Goal: Submit feedback/report problem: Submit feedback/report problem

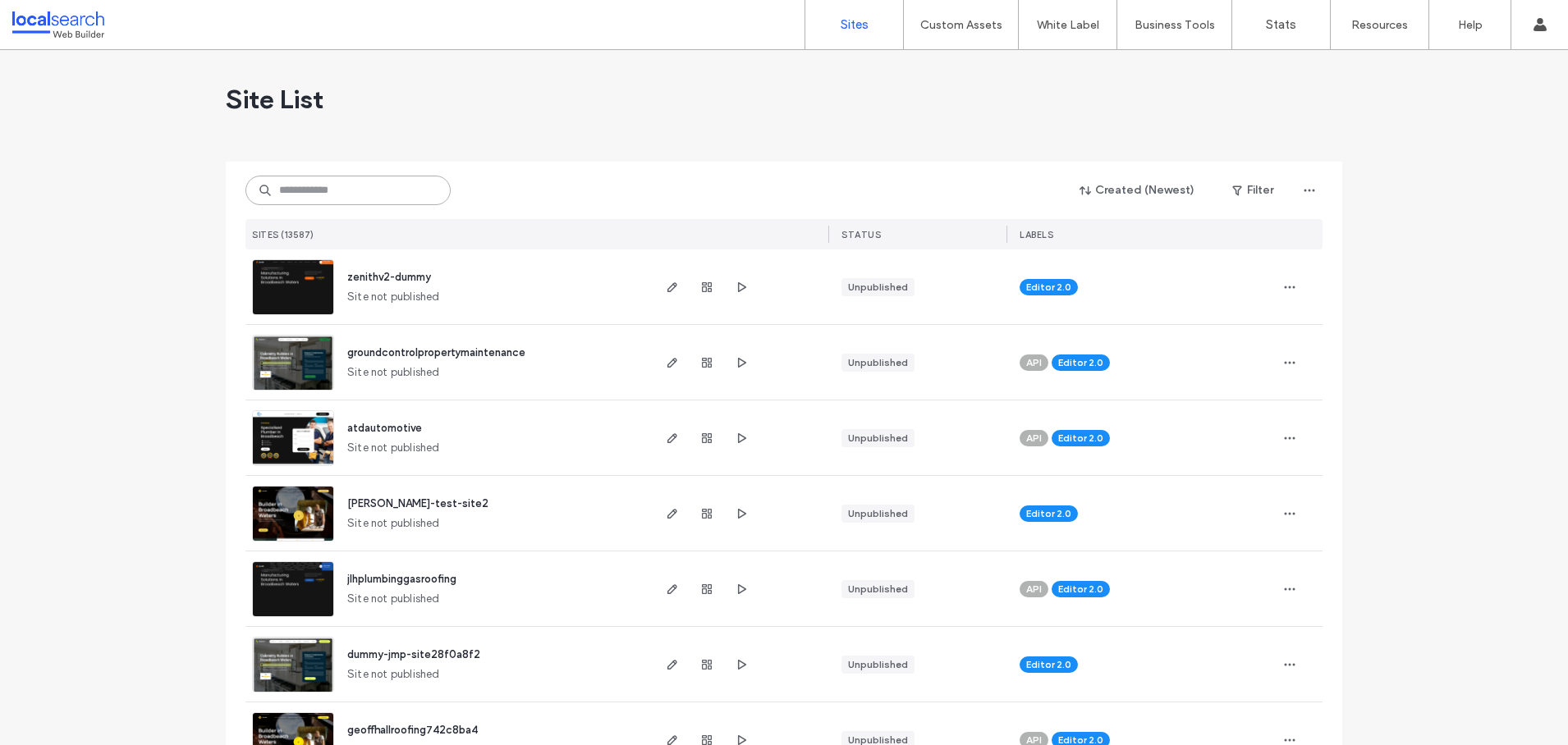
click at [341, 189] on input at bounding box center [347, 190] width 205 height 29
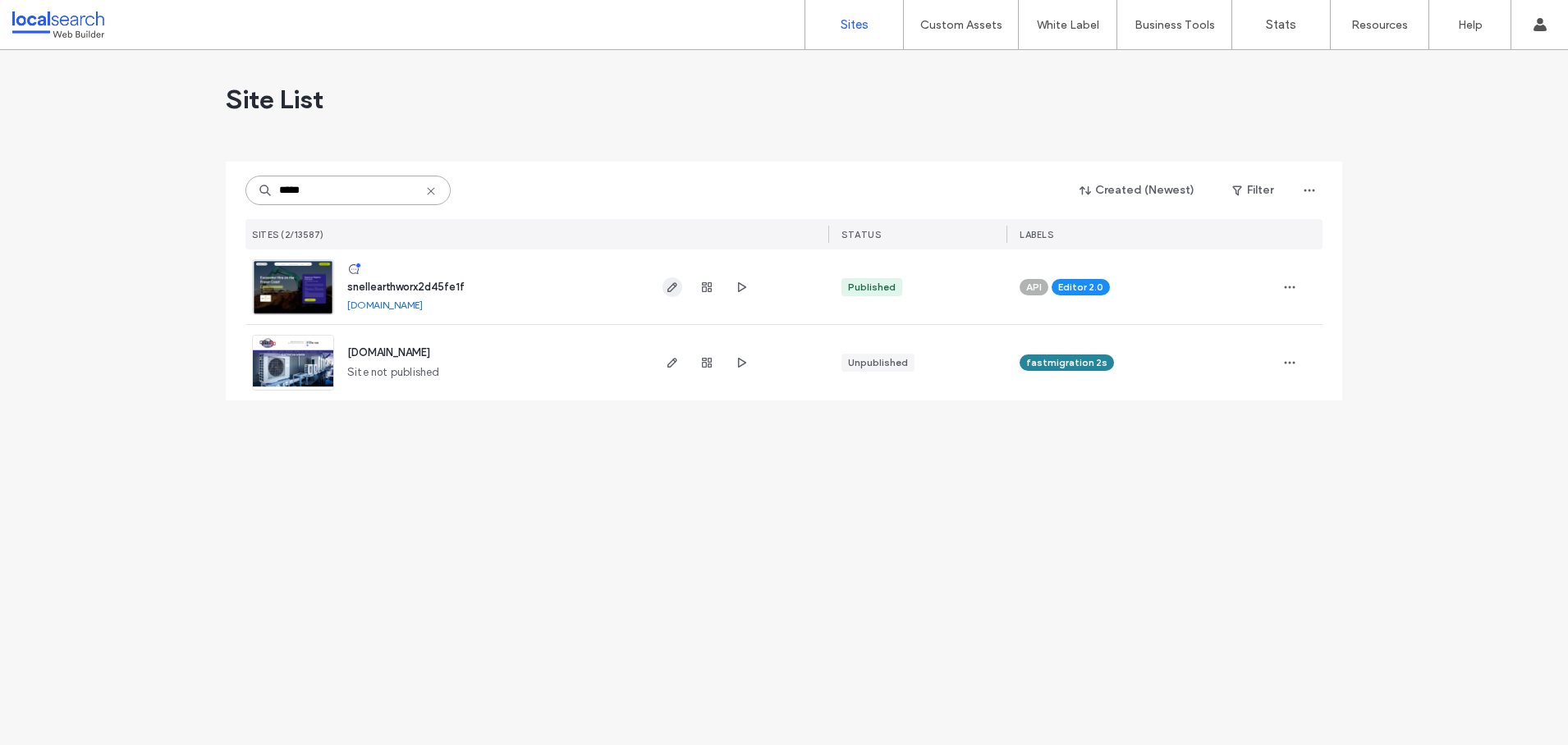
type input "*****"
click at [666, 285] on icon "button" at bounding box center [672, 286] width 13 height 13
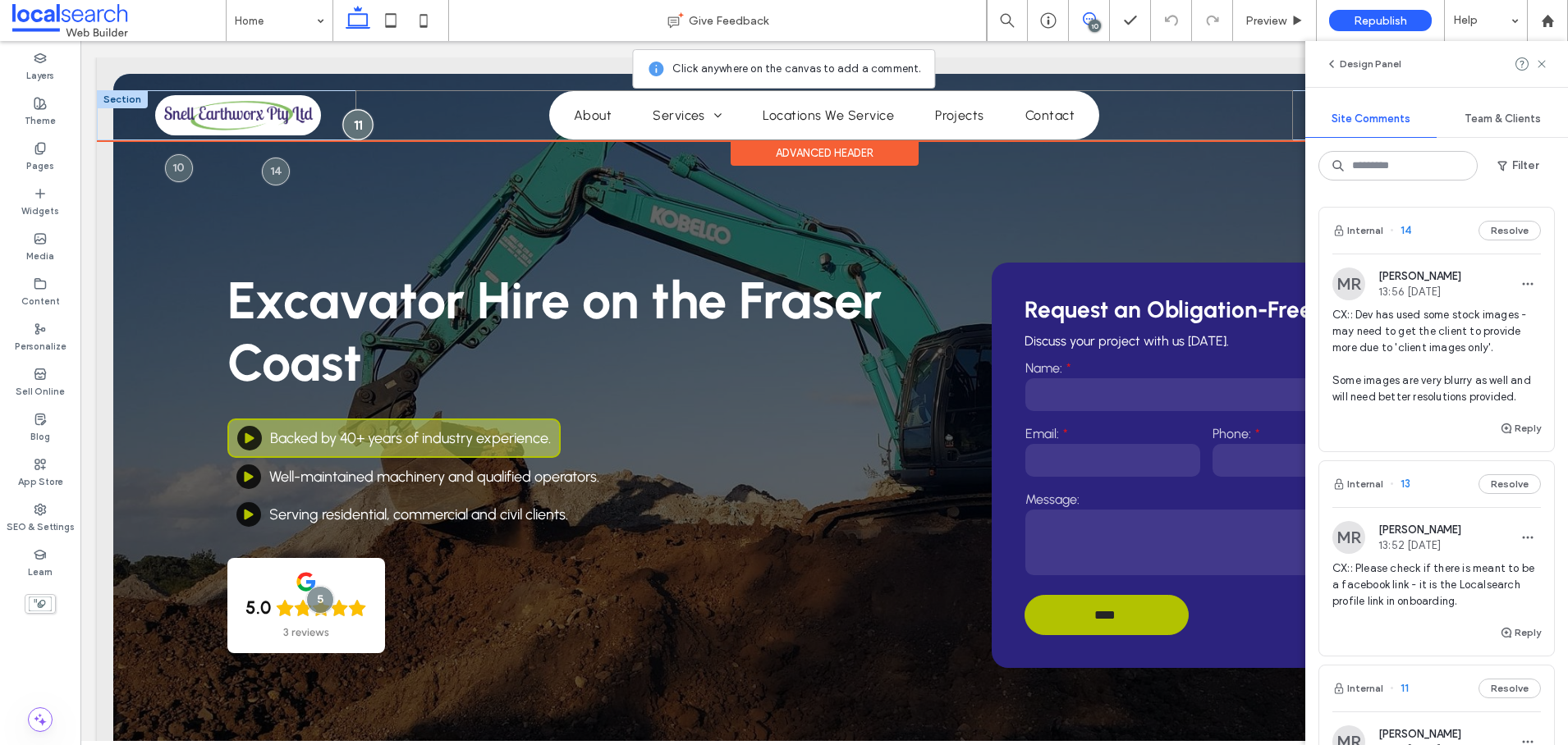
click at [354, 123] on div at bounding box center [358, 123] width 30 height 30
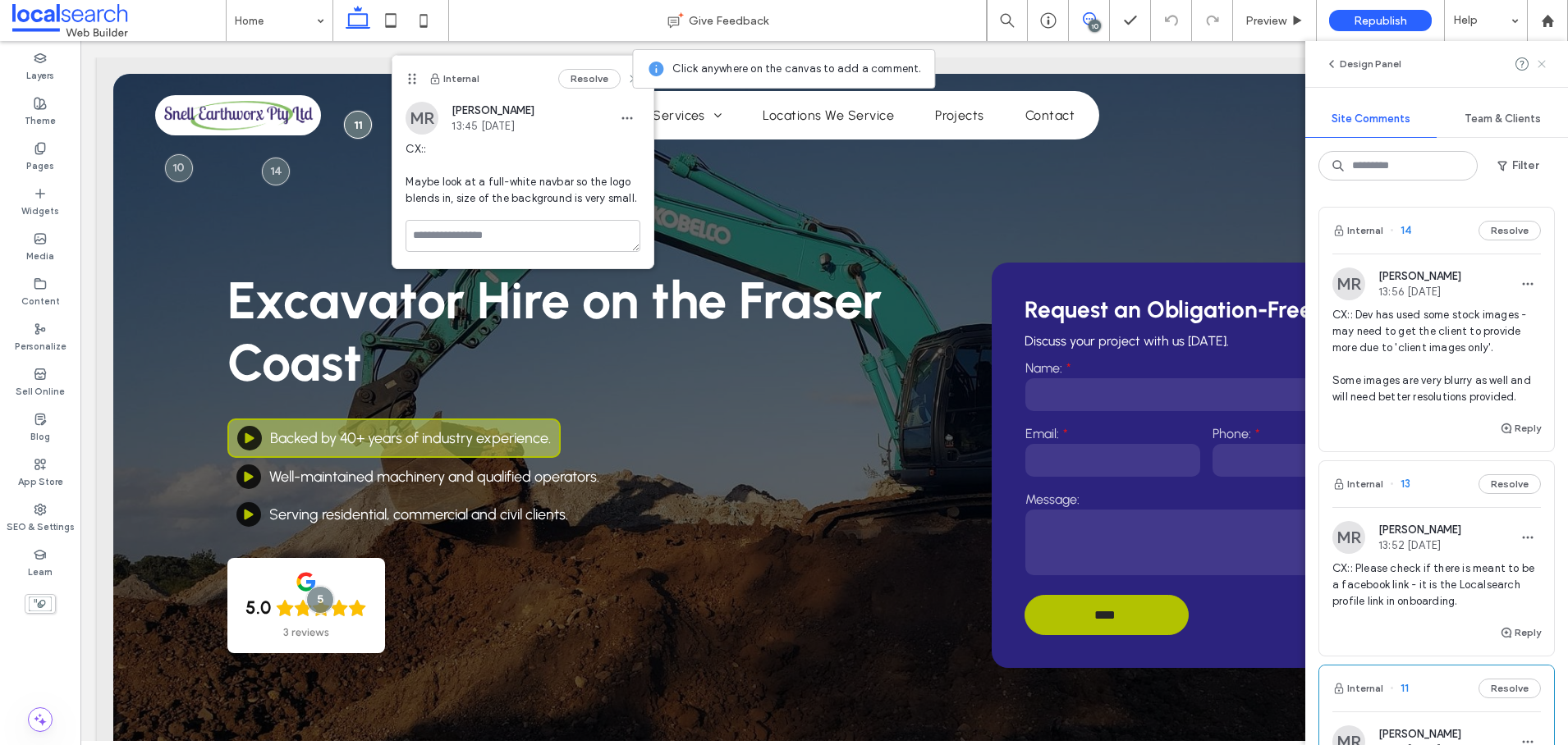
click at [1542, 62] on icon at bounding box center [1541, 63] width 13 height 13
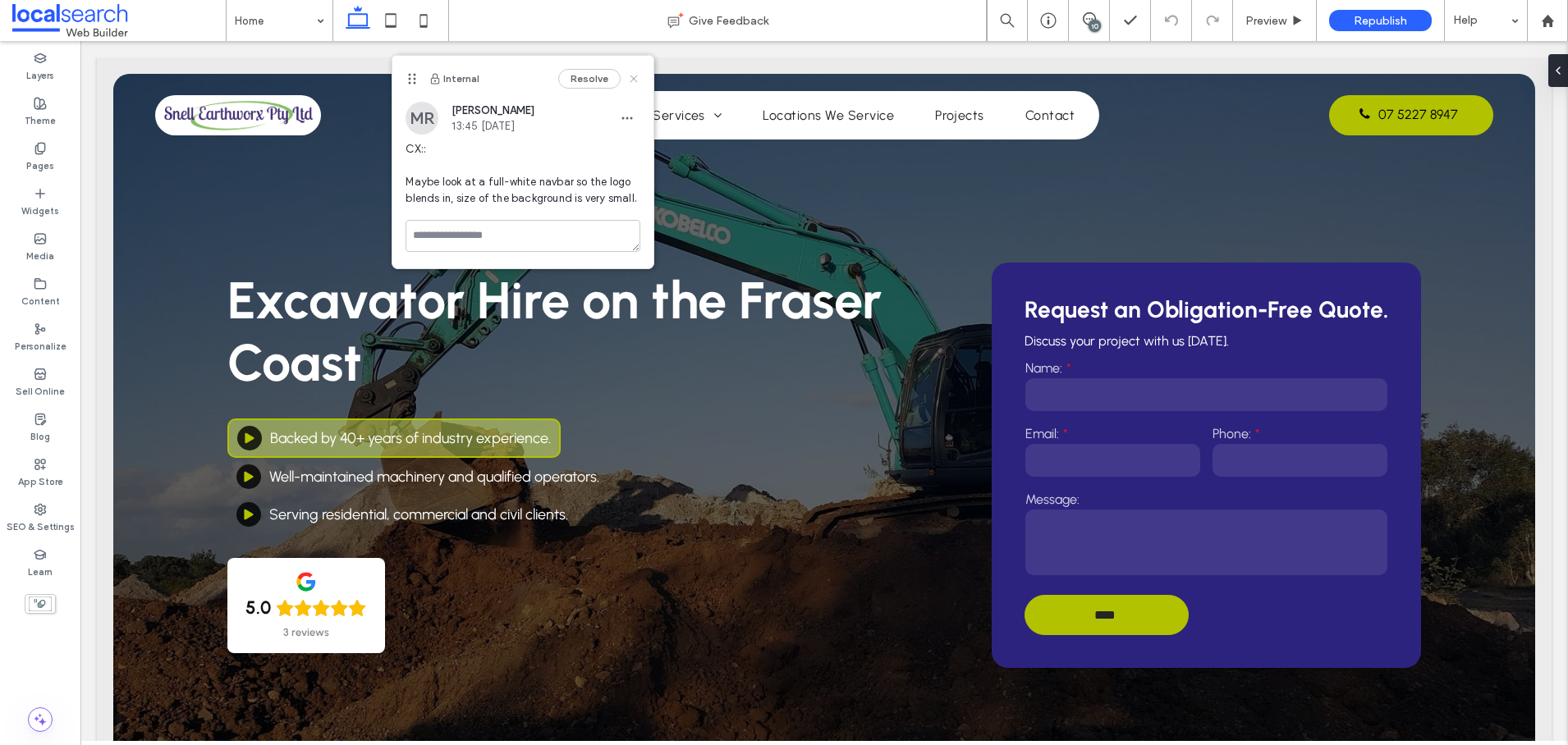
click at [635, 77] on use at bounding box center [634, 78] width 8 height 8
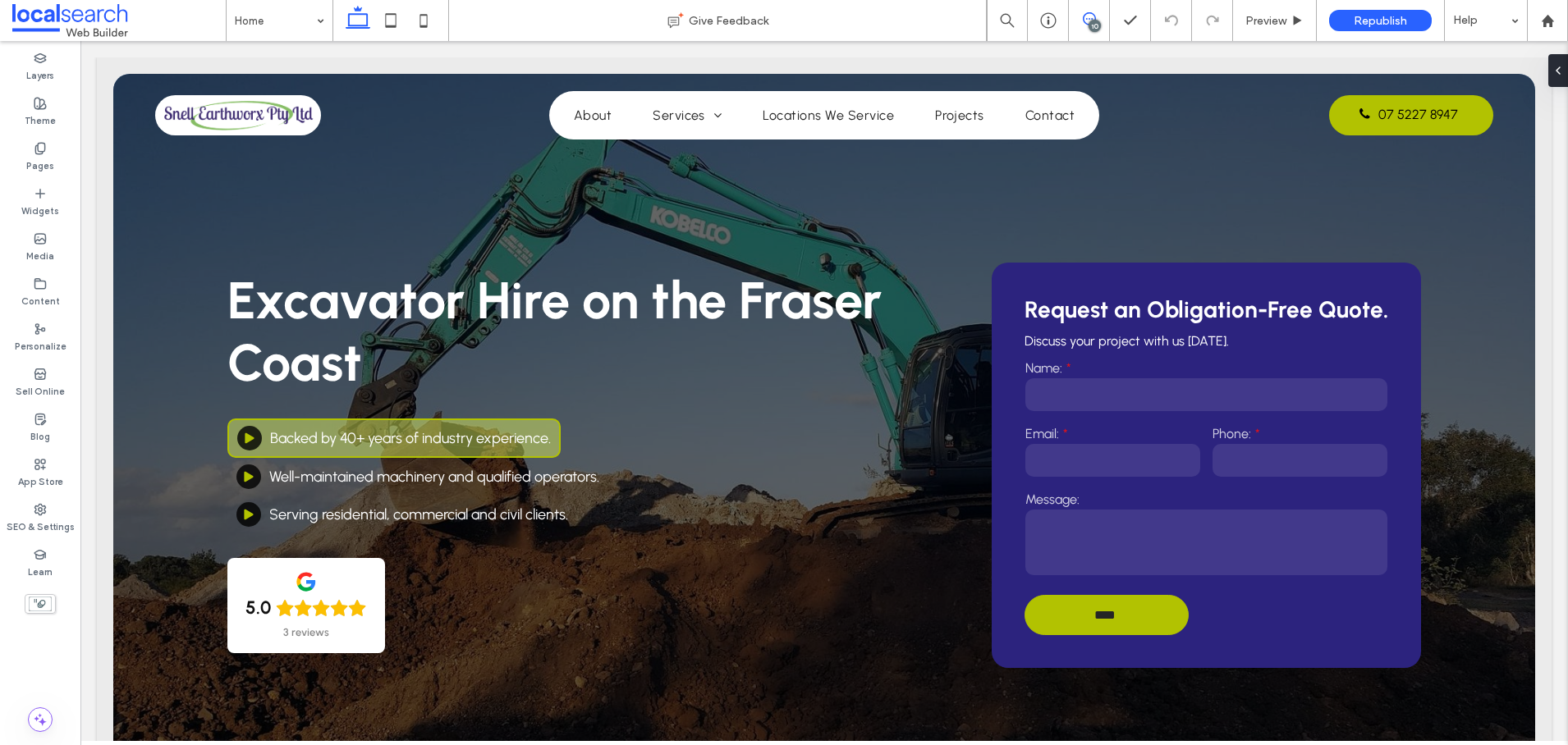
click at [1087, 15] on icon at bounding box center [1089, 18] width 13 height 13
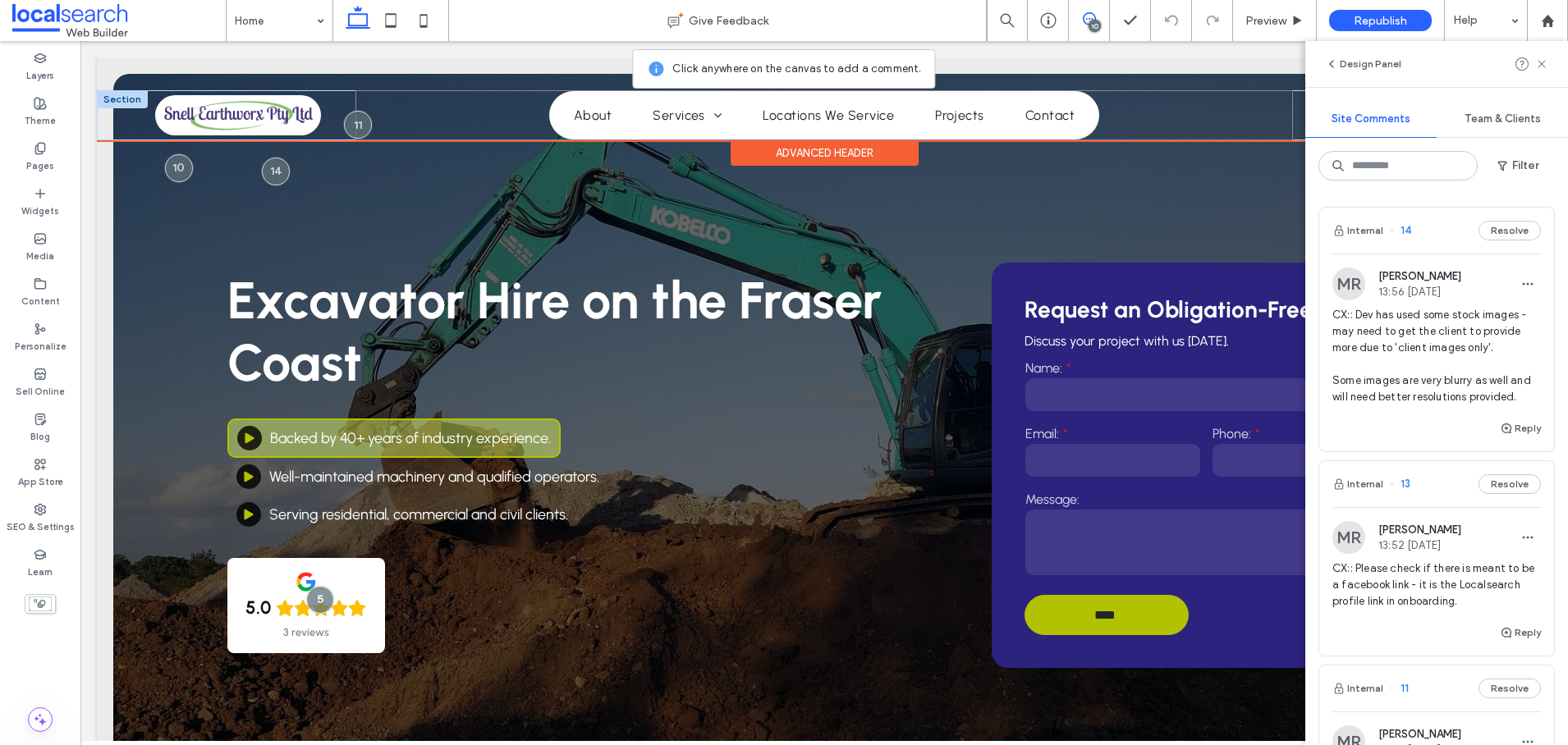
click at [443, 114] on div "About Services Earthmoving Pool Digging Civil Contracting House, Shed & Site Pr…" at bounding box center [823, 115] width 937 height 50
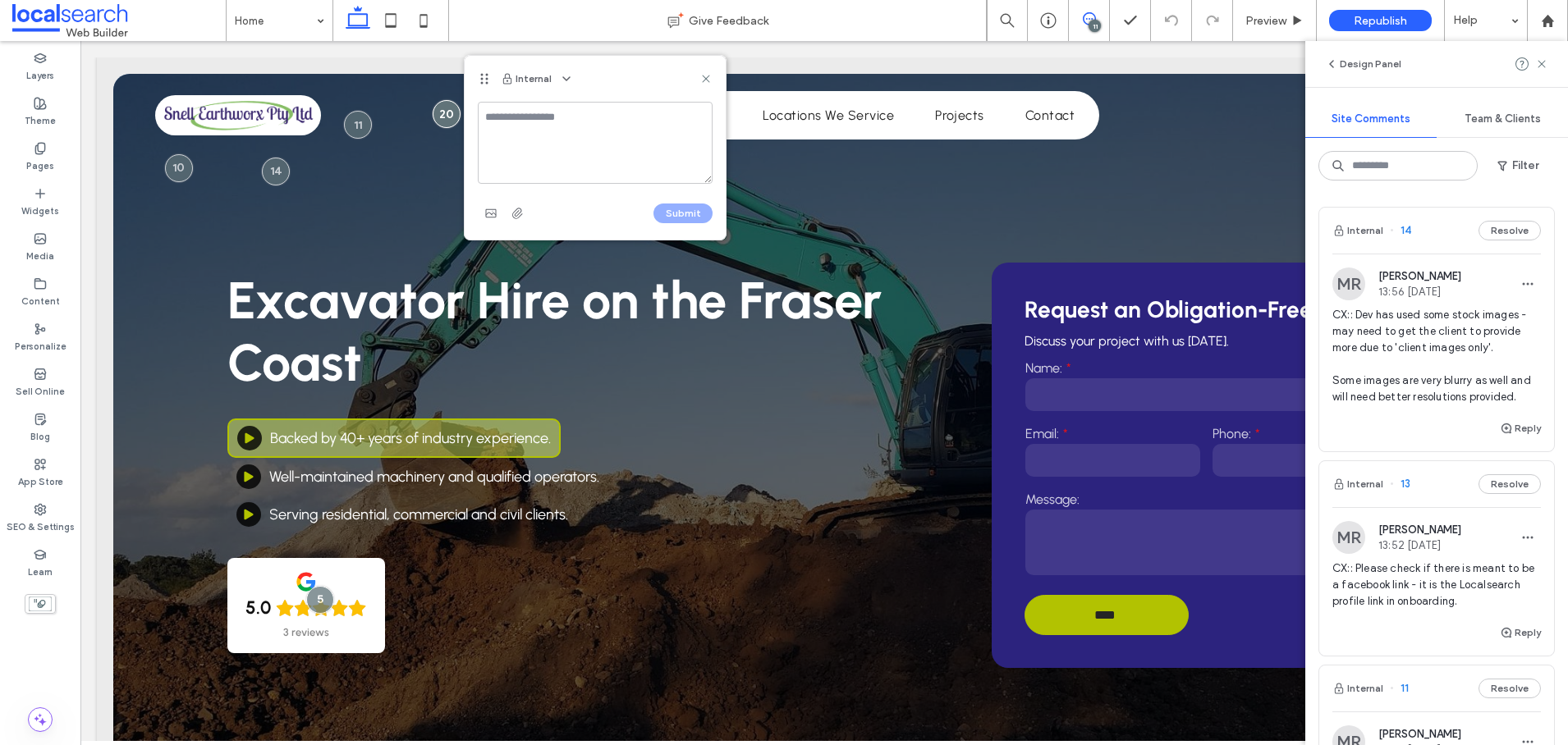
click at [536, 135] on textarea at bounding box center [595, 143] width 235 height 82
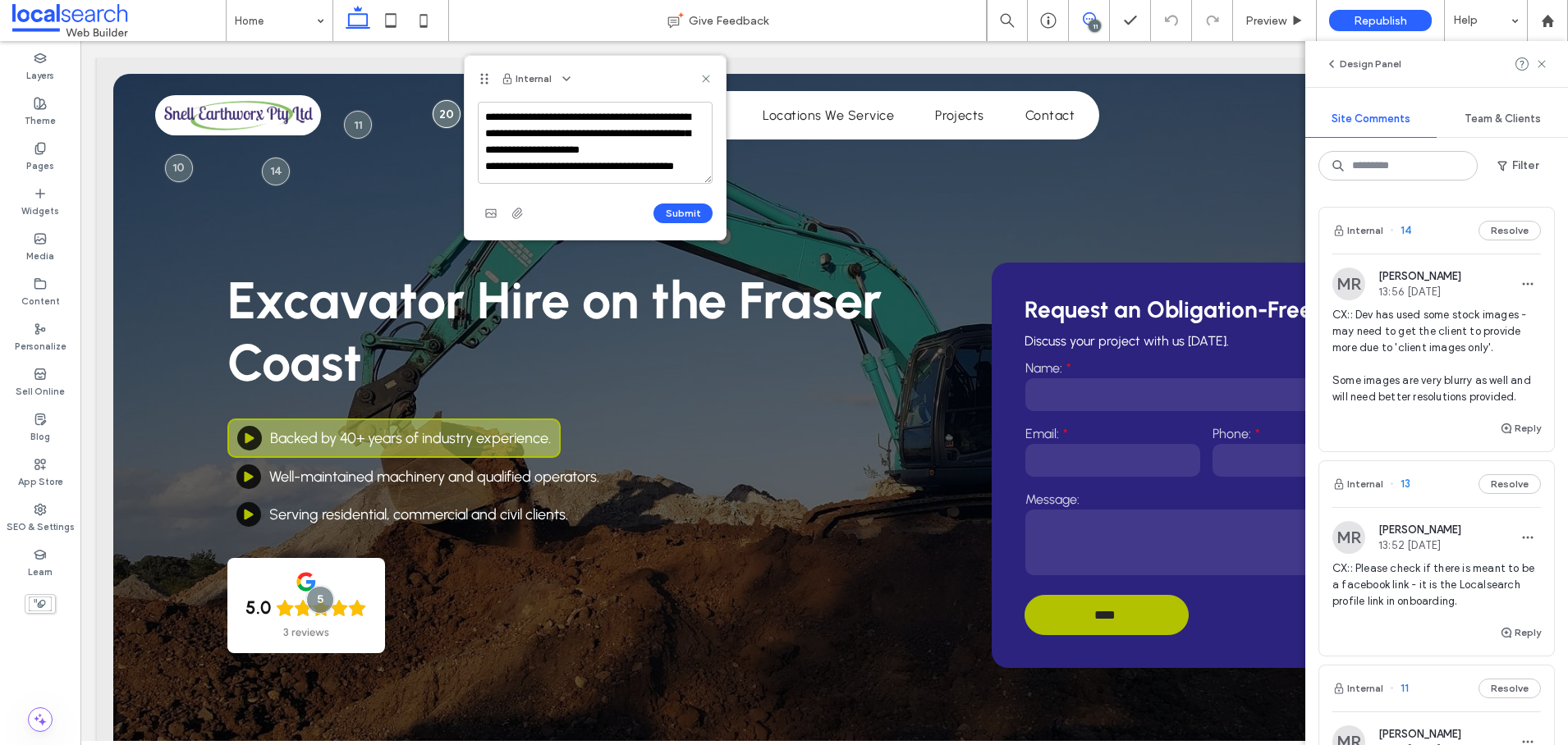
scroll to position [6, 0]
type textarea "**********"
click at [685, 213] on button "Submit" at bounding box center [683, 213] width 59 height 20
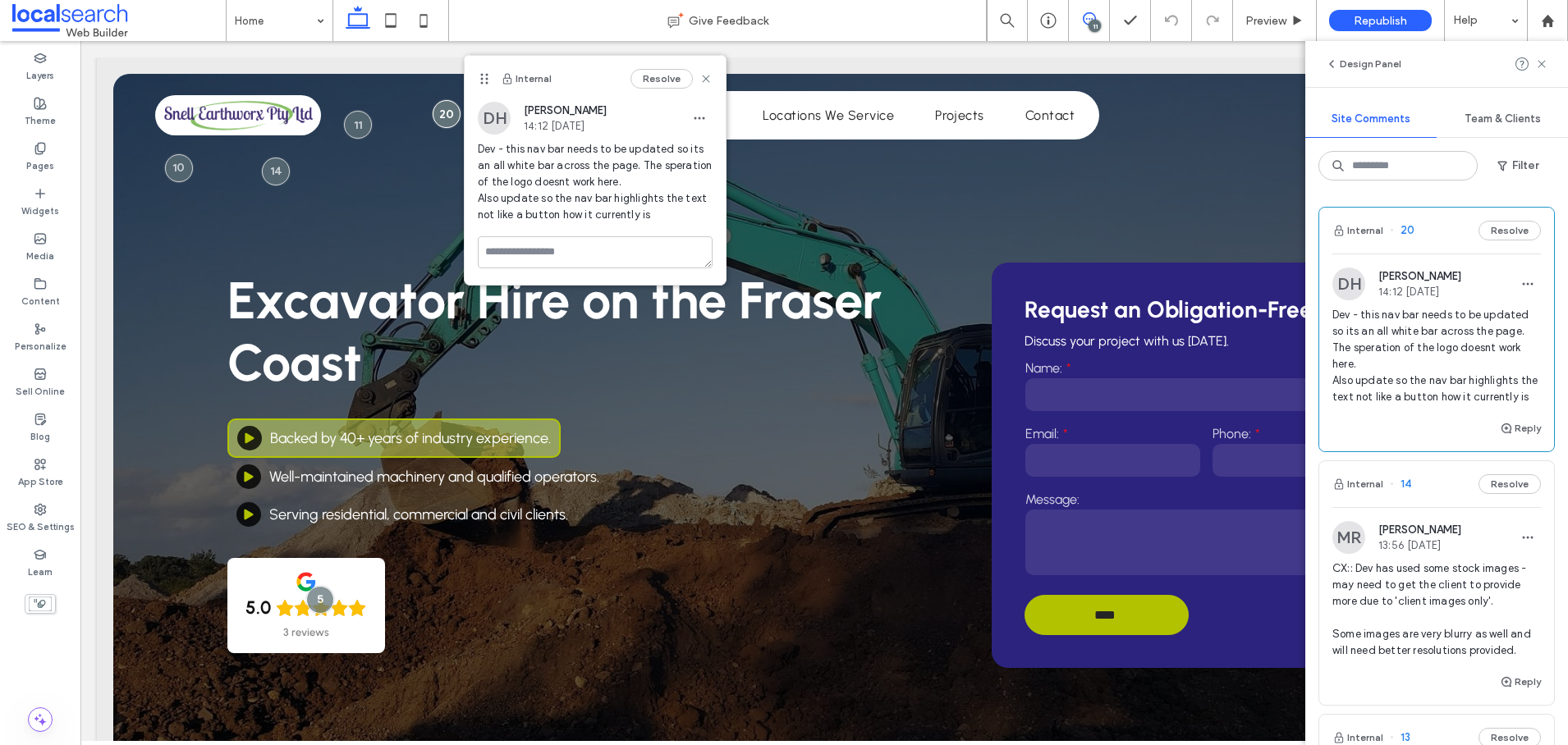
scroll to position [0, 0]
click at [1540, 65] on use at bounding box center [1541, 63] width 8 height 8
click at [1538, 66] on use at bounding box center [1541, 63] width 8 height 8
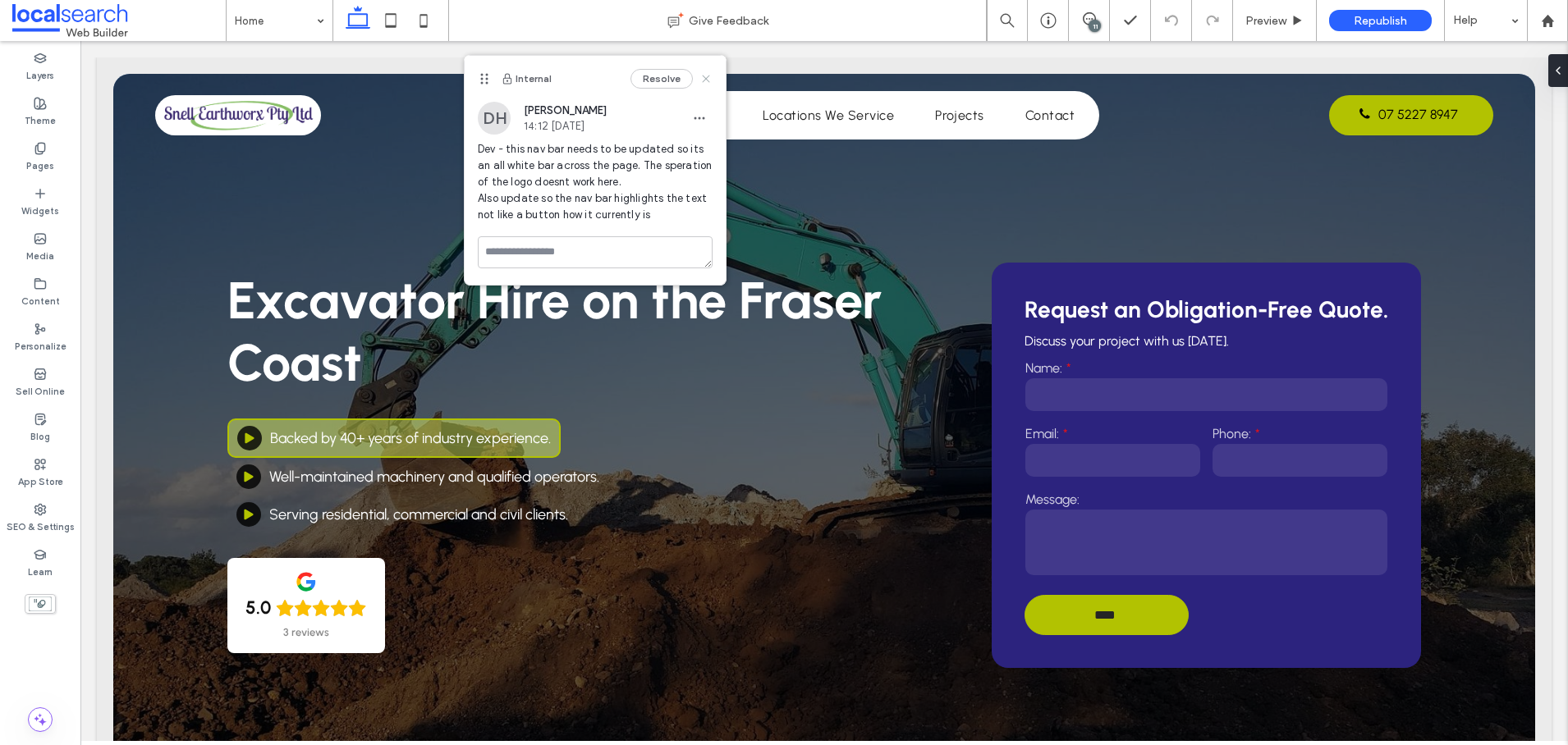
click at [711, 81] on icon at bounding box center [705, 78] width 13 height 13
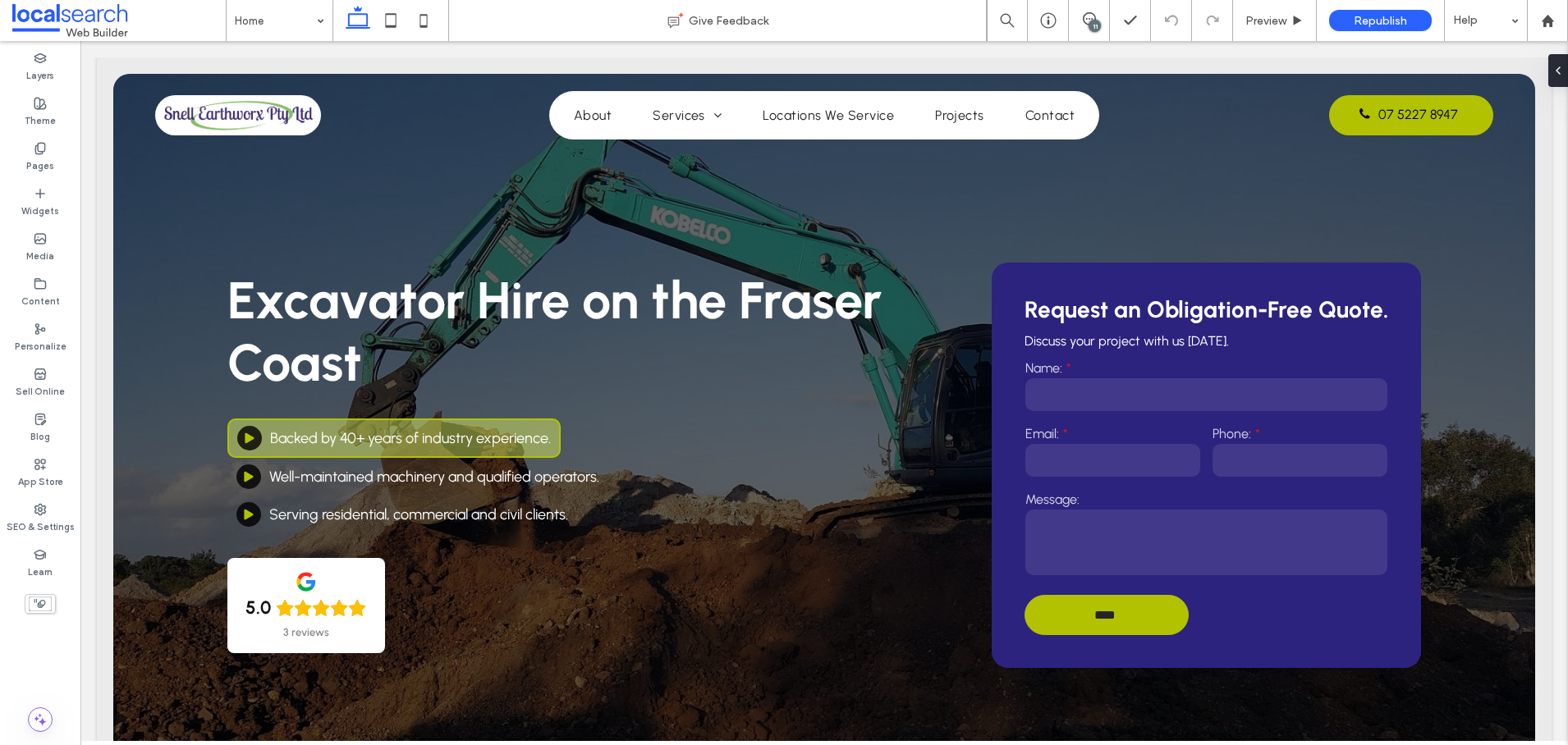
click at [1091, 21] on div "11" at bounding box center [1095, 26] width 12 height 12
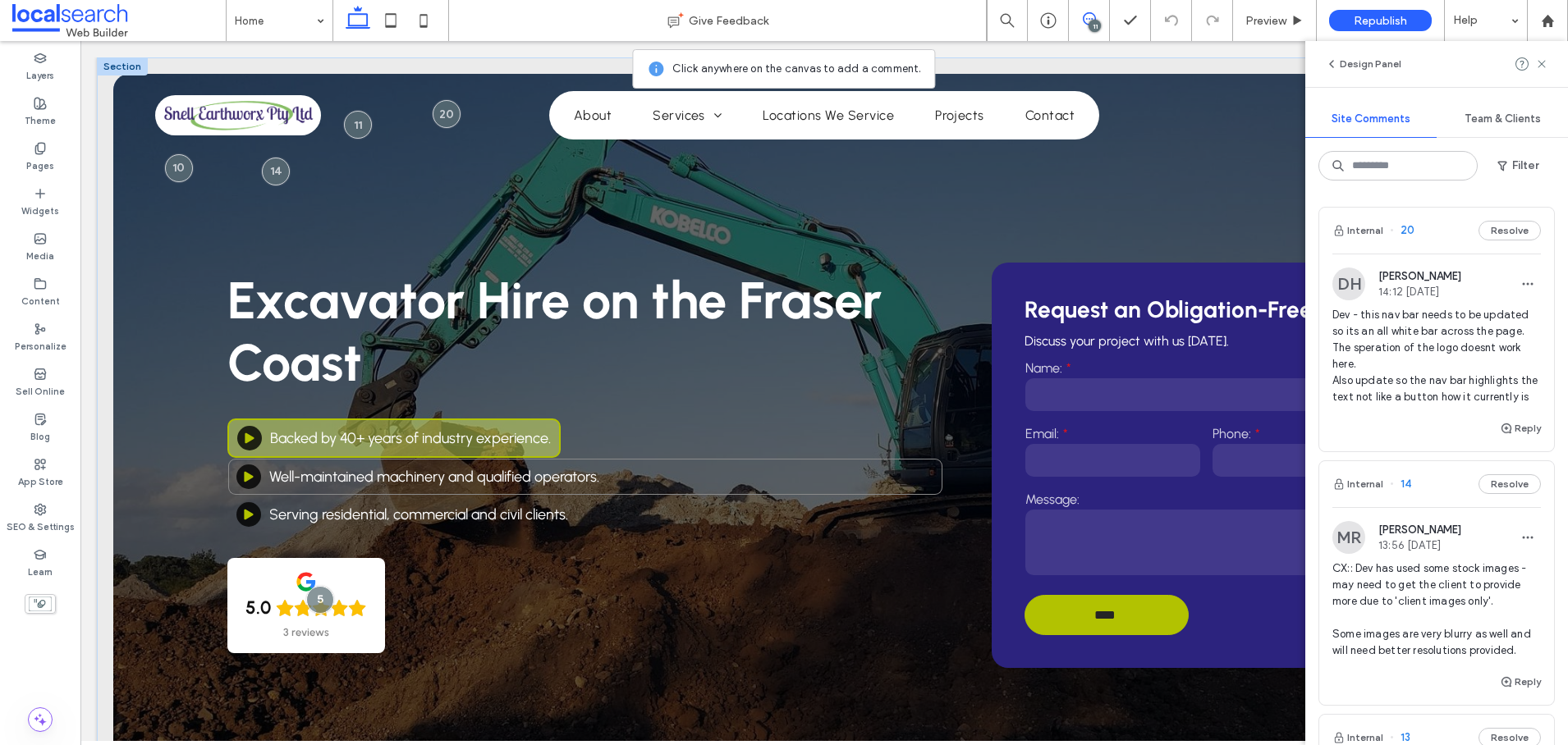
click at [656, 472] on div "Arrow Icon Well-maintained machinery and qualified operators." at bounding box center [585, 477] width 716 height 38
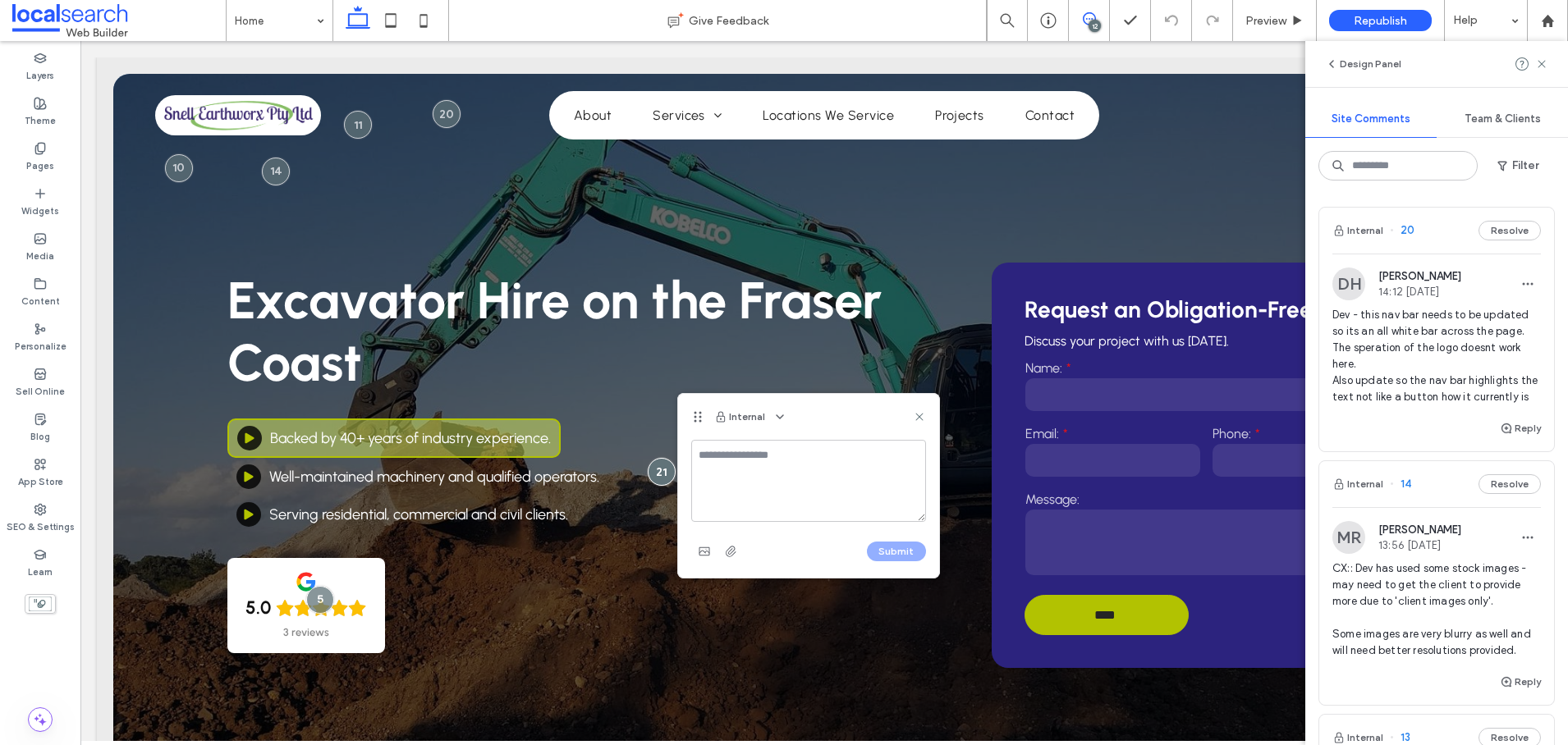
click at [731, 466] on textarea at bounding box center [809, 481] width 235 height 82
type textarea "**********"
click at [902, 547] on button "Submit" at bounding box center [896, 550] width 59 height 20
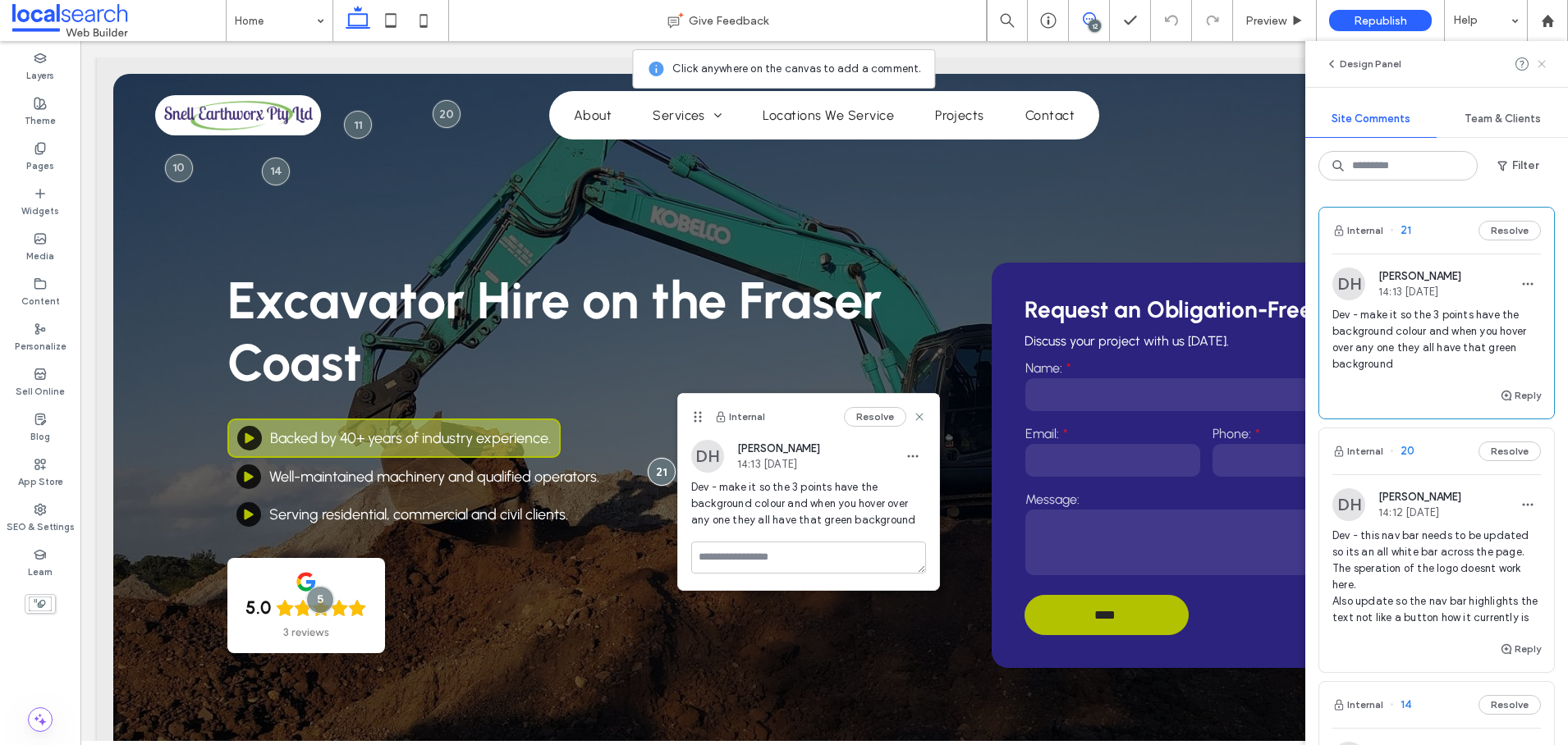
click at [1542, 55] on span at bounding box center [1541, 63] width 13 height 20
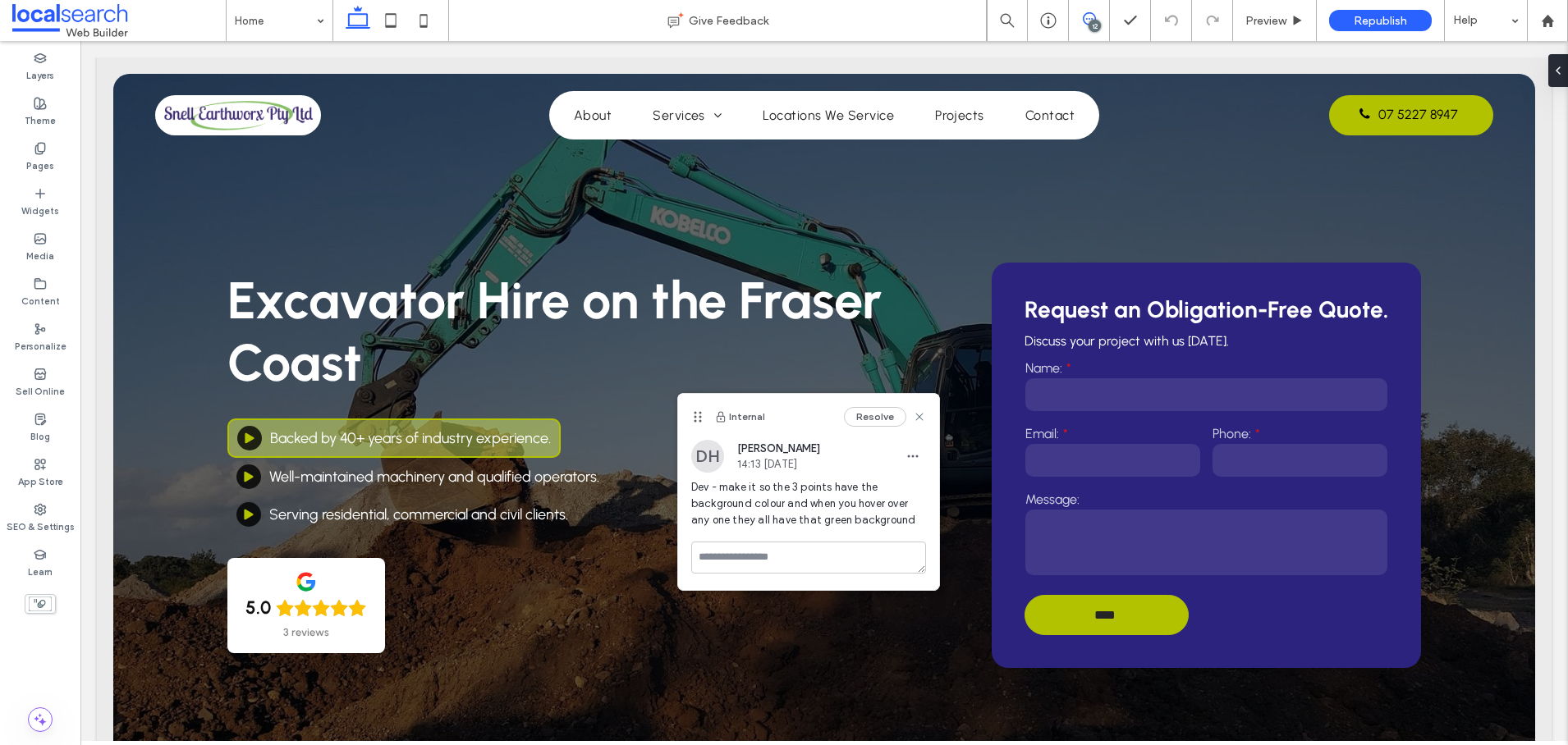
click at [1093, 13] on icon at bounding box center [1089, 18] width 13 height 13
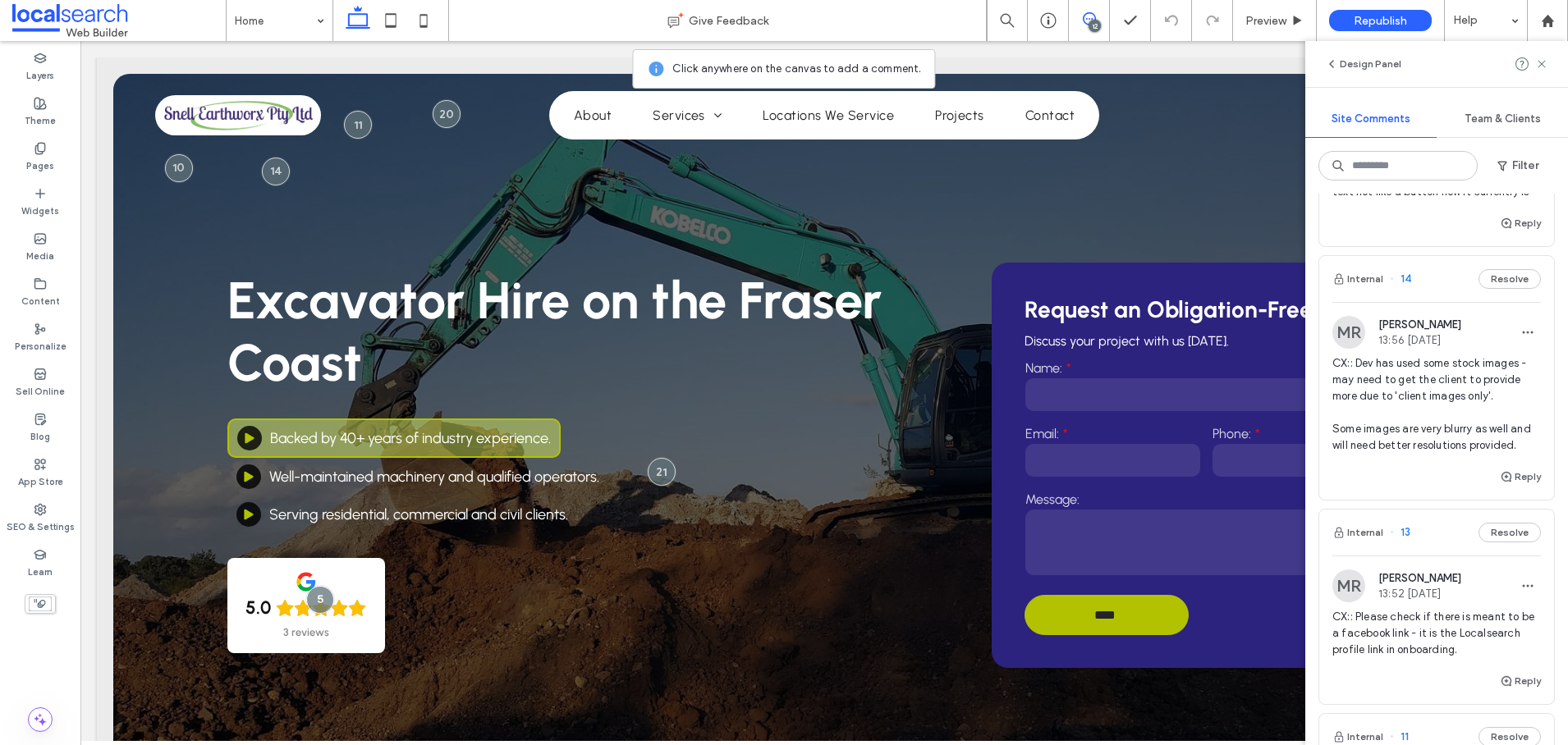
scroll to position [431, 0]
click at [1498, 283] on button "Resolve" at bounding box center [1509, 273] width 63 height 20
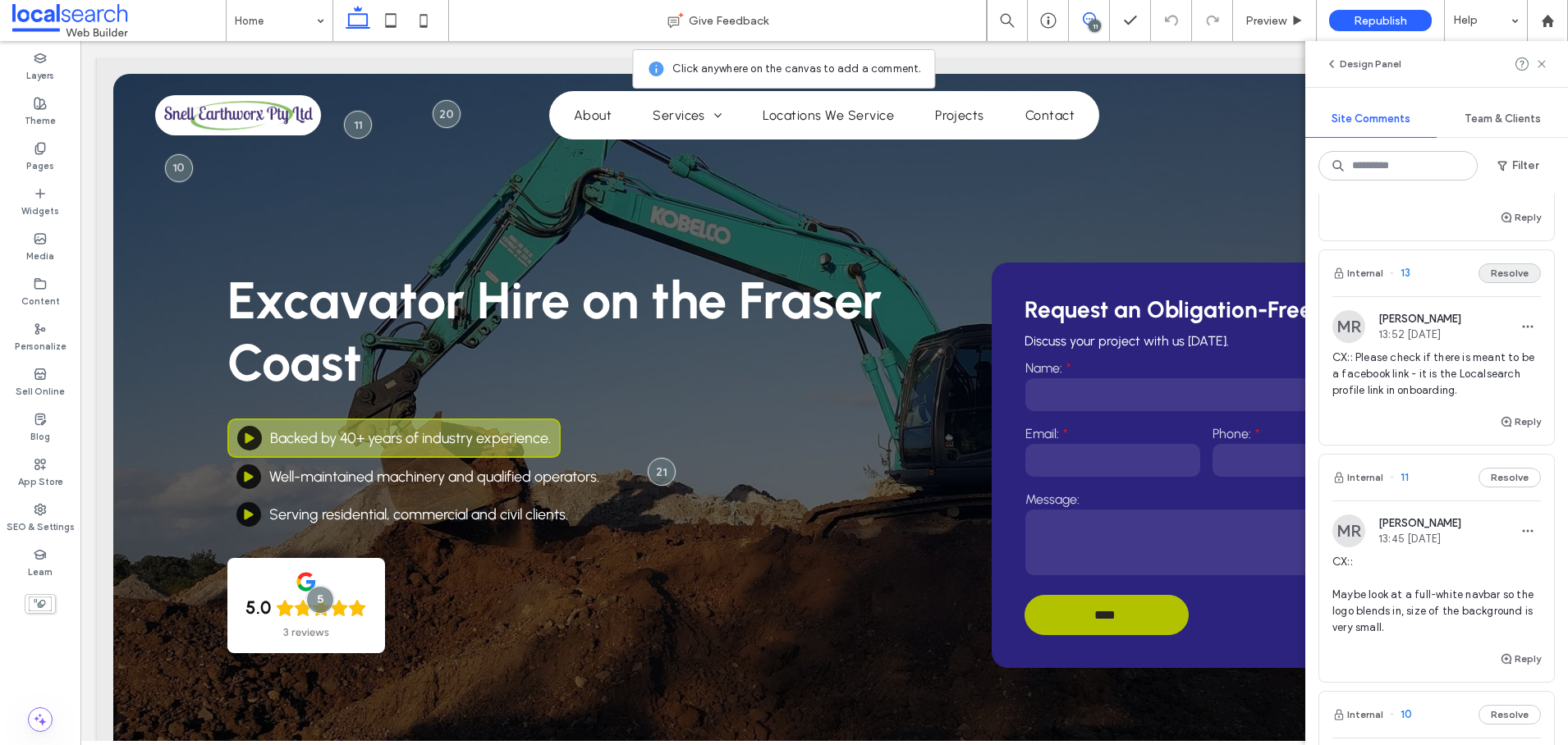
click at [1500, 283] on button "Resolve" at bounding box center [1509, 273] width 63 height 20
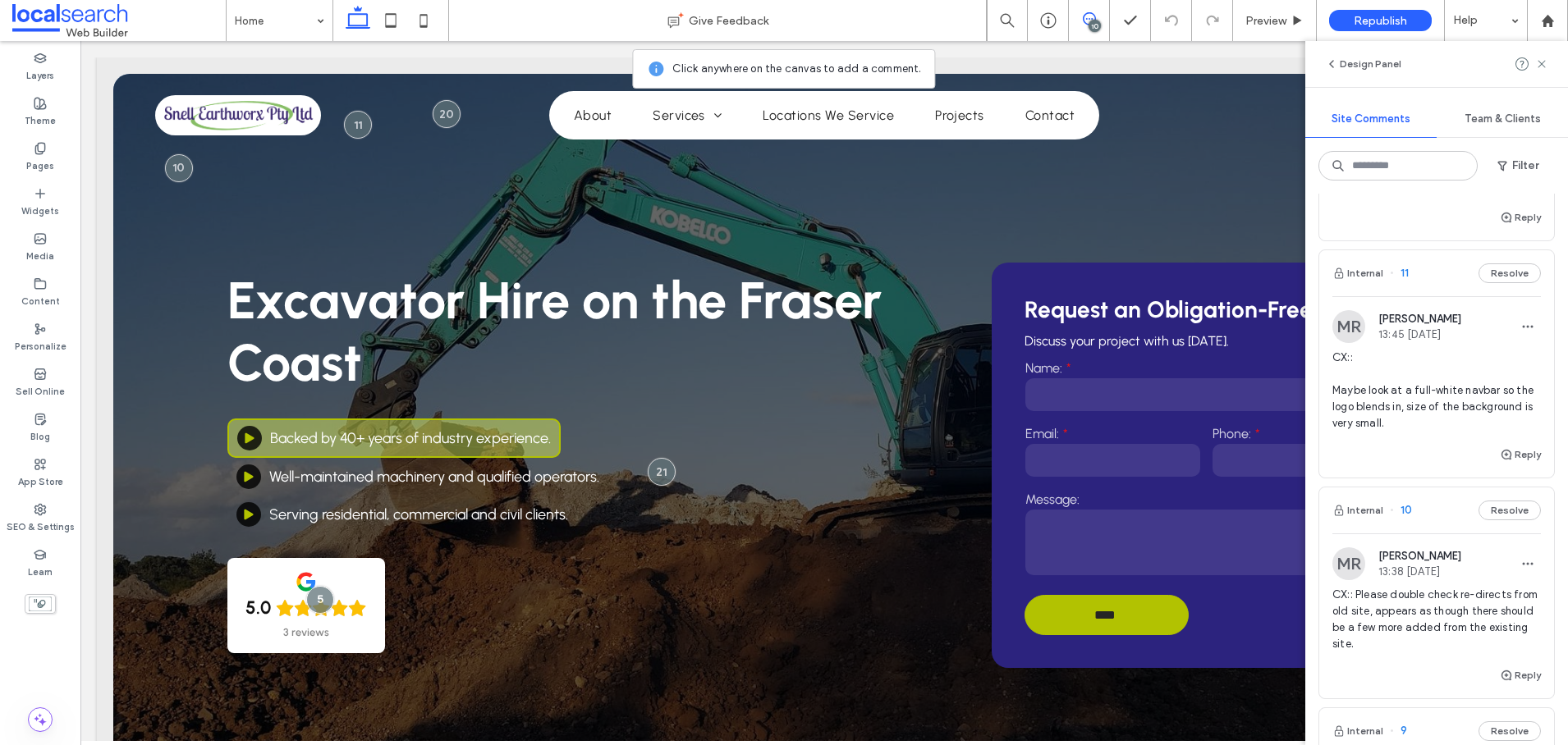
click at [1500, 283] on button "Resolve" at bounding box center [1509, 273] width 63 height 20
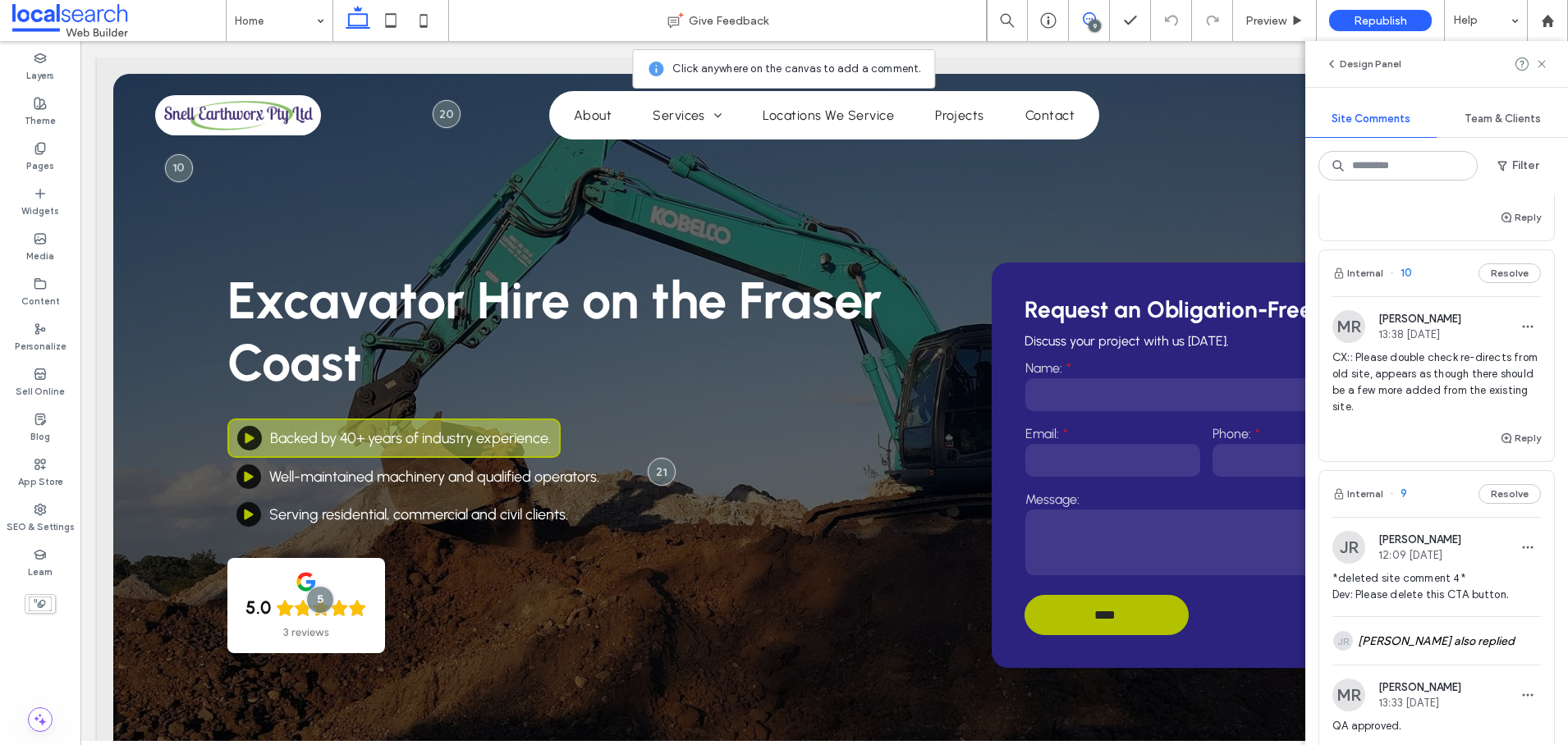
click at [1500, 283] on button "Resolve" at bounding box center [1509, 273] width 63 height 20
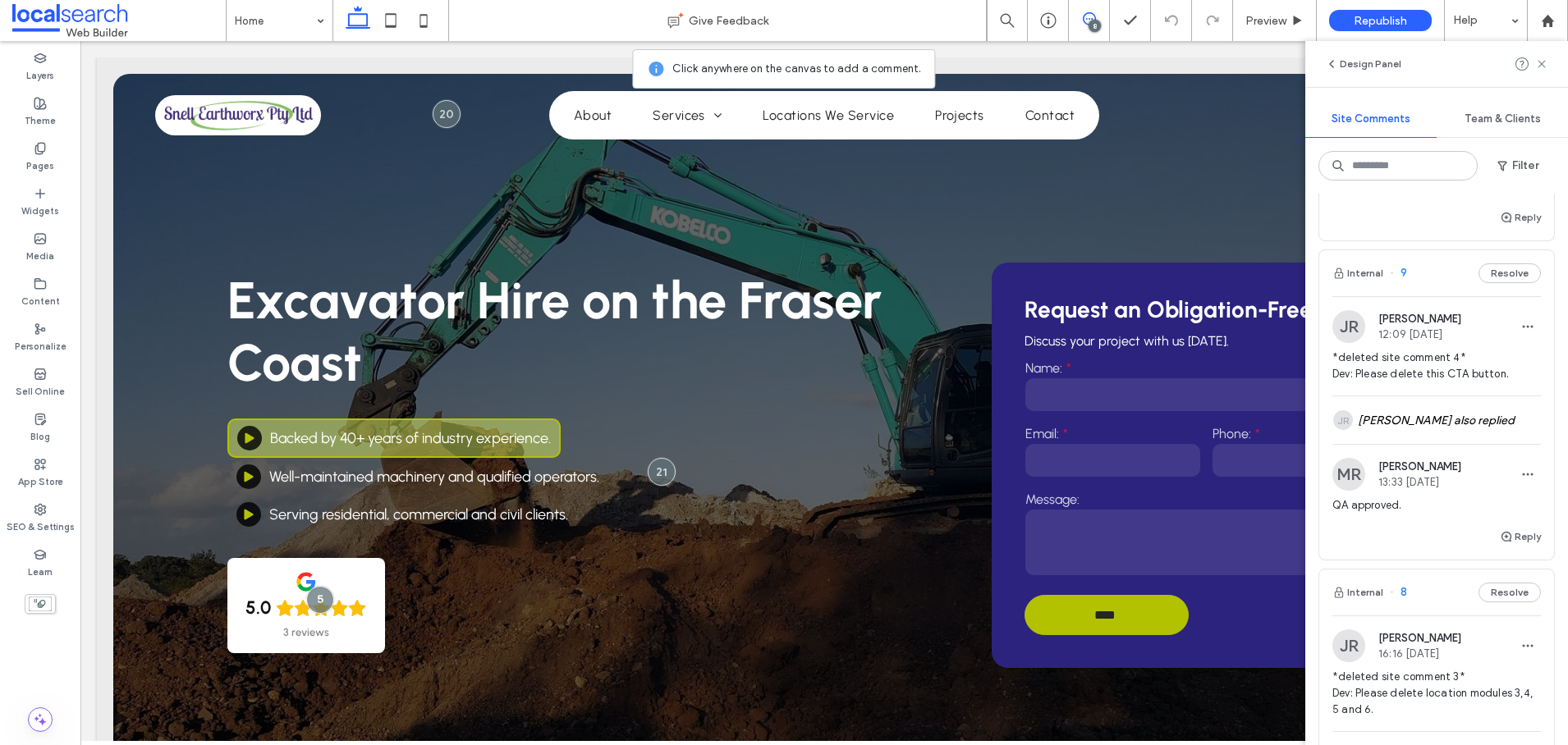
click at [1500, 283] on button "Resolve" at bounding box center [1509, 273] width 63 height 20
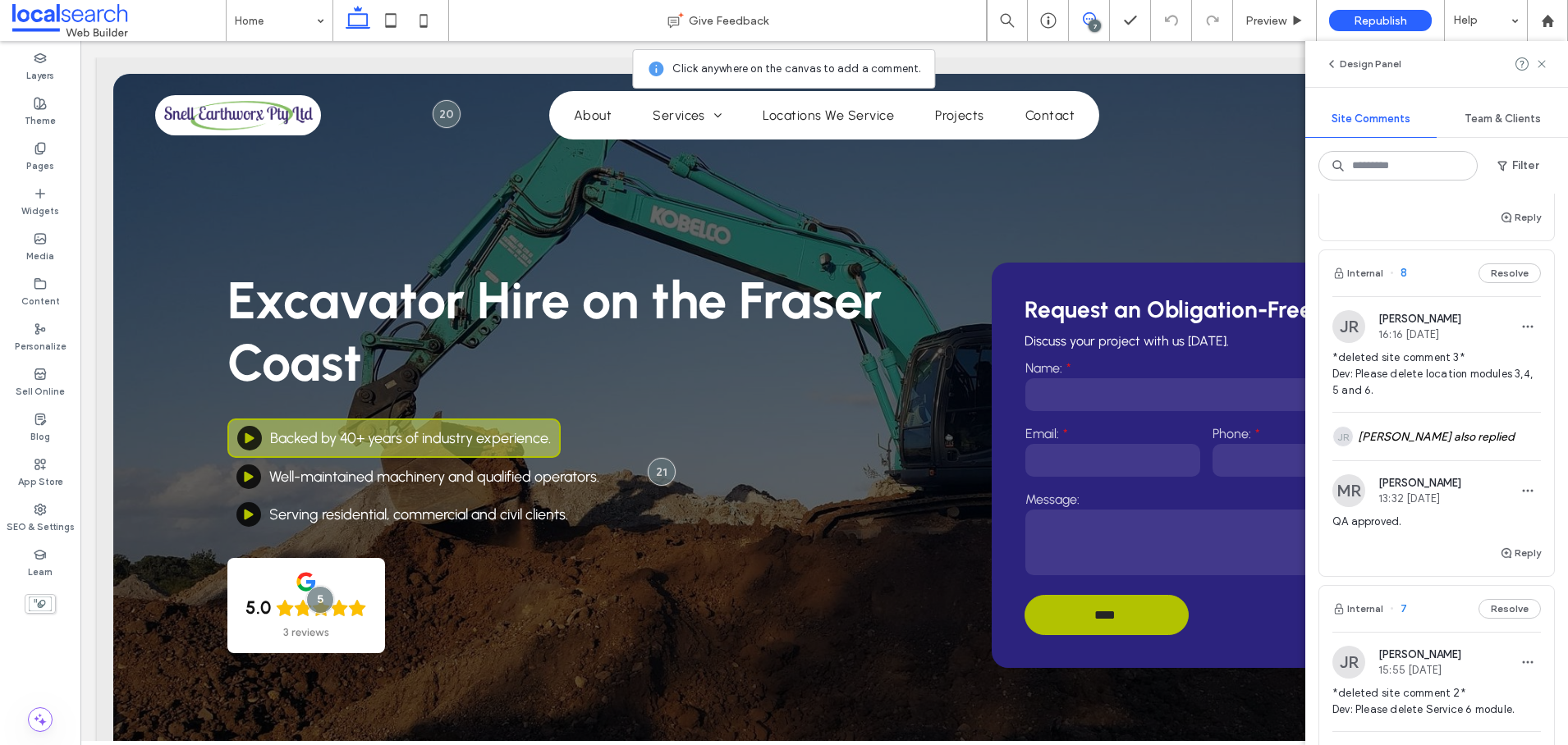
click at [1500, 283] on button "Resolve" at bounding box center [1509, 273] width 63 height 20
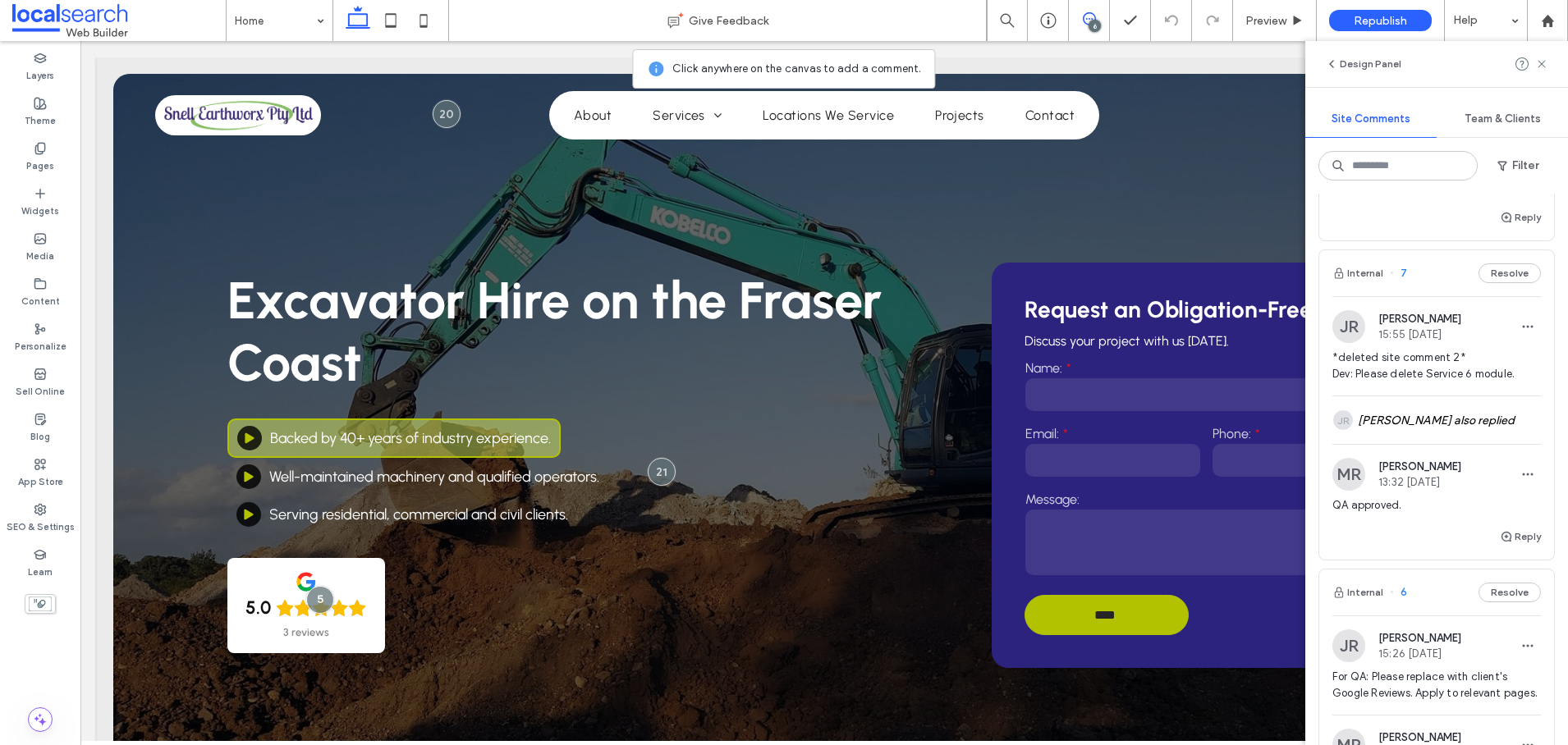
click at [1500, 283] on button "Resolve" at bounding box center [1509, 273] width 63 height 20
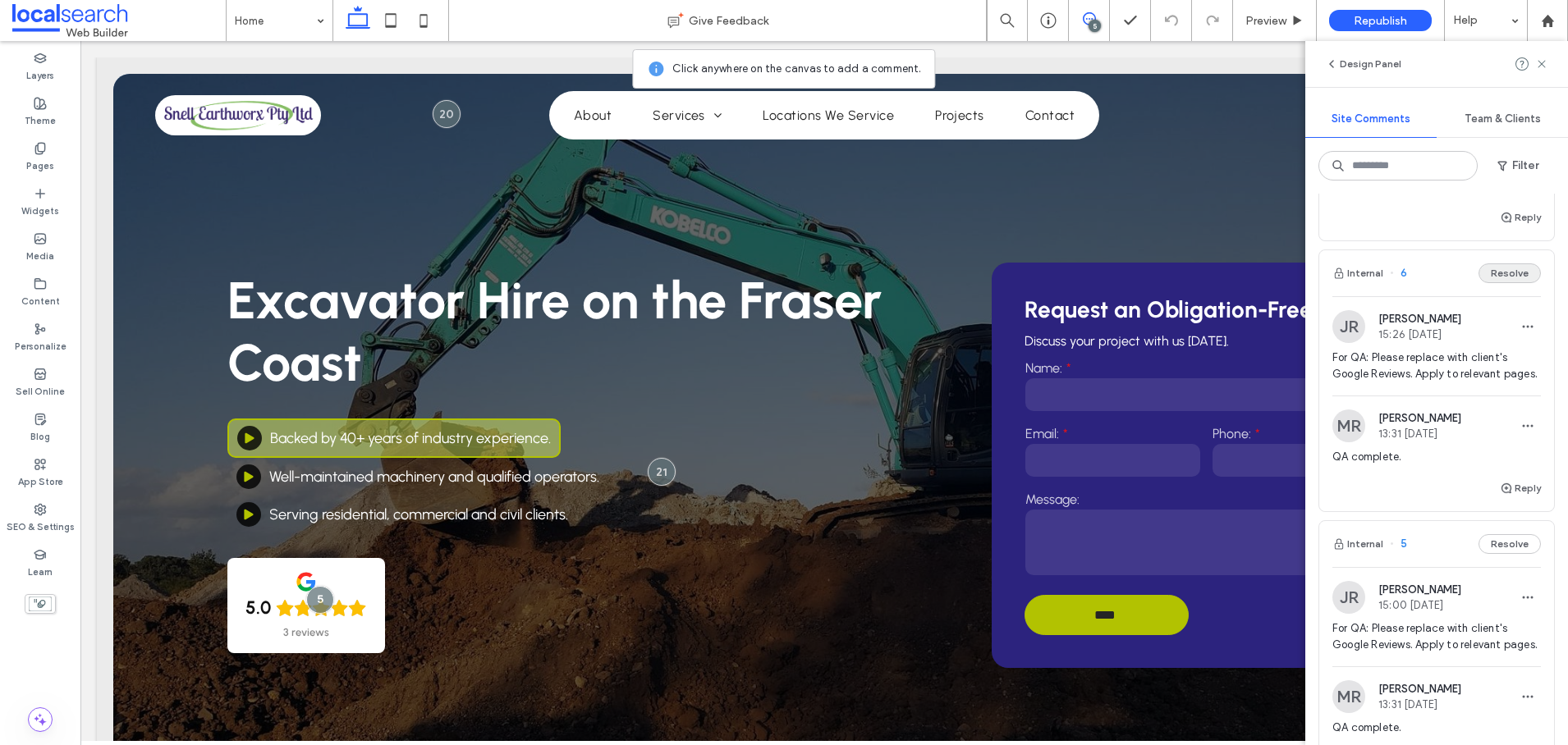
click at [1495, 283] on button "Resolve" at bounding box center [1509, 273] width 63 height 20
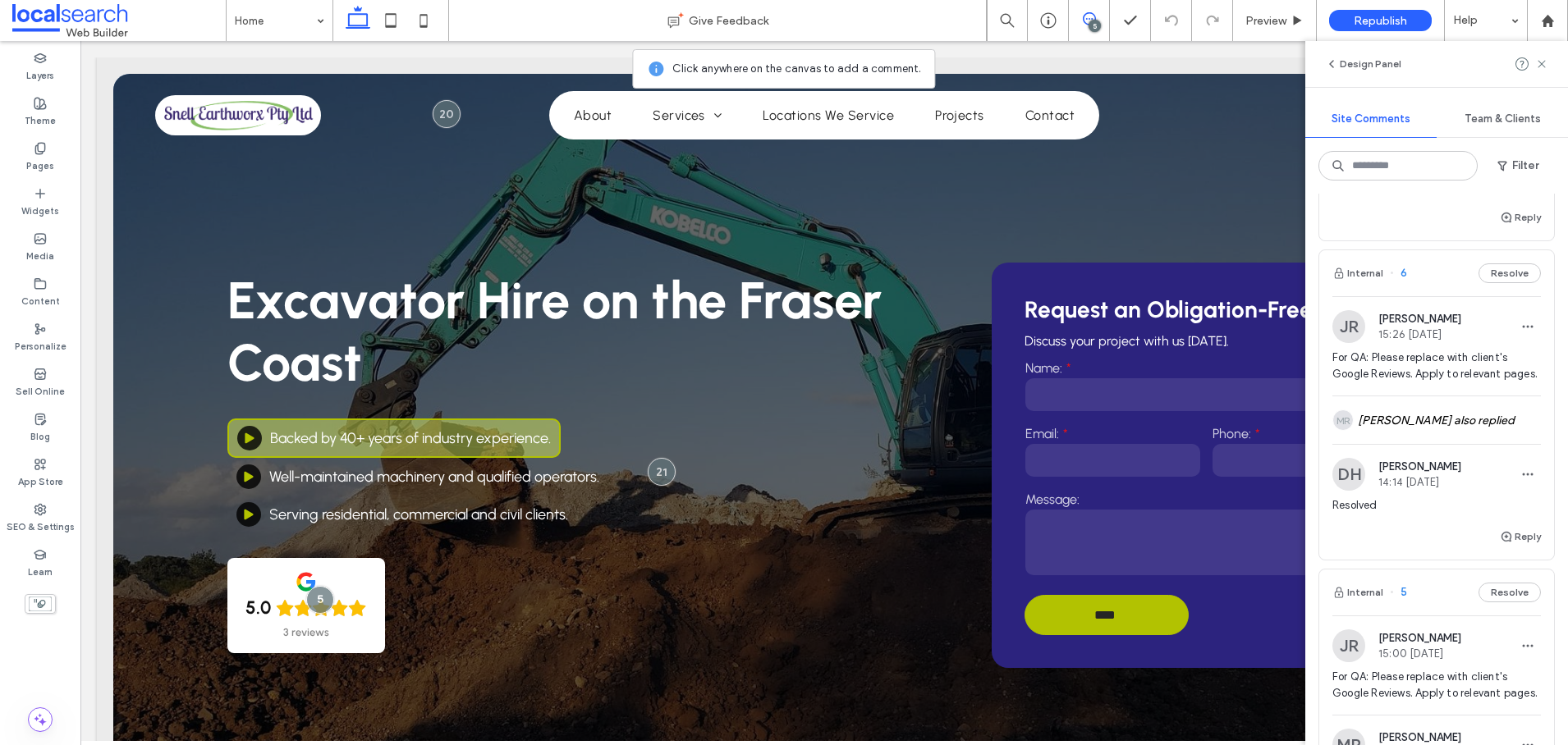
click at [1495, 582] on button "Resolve" at bounding box center [1509, 592] width 63 height 20
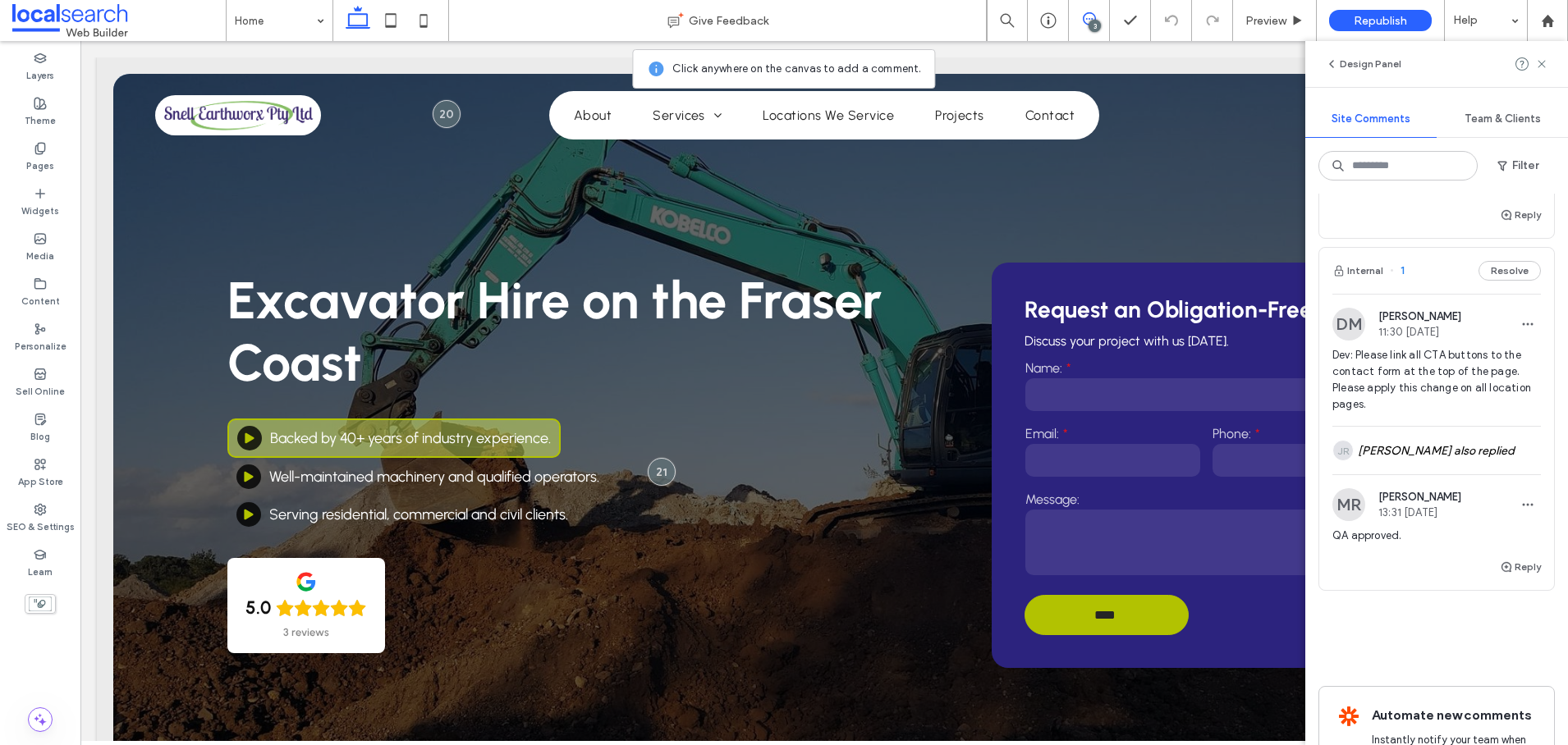
scroll to position [400, 0]
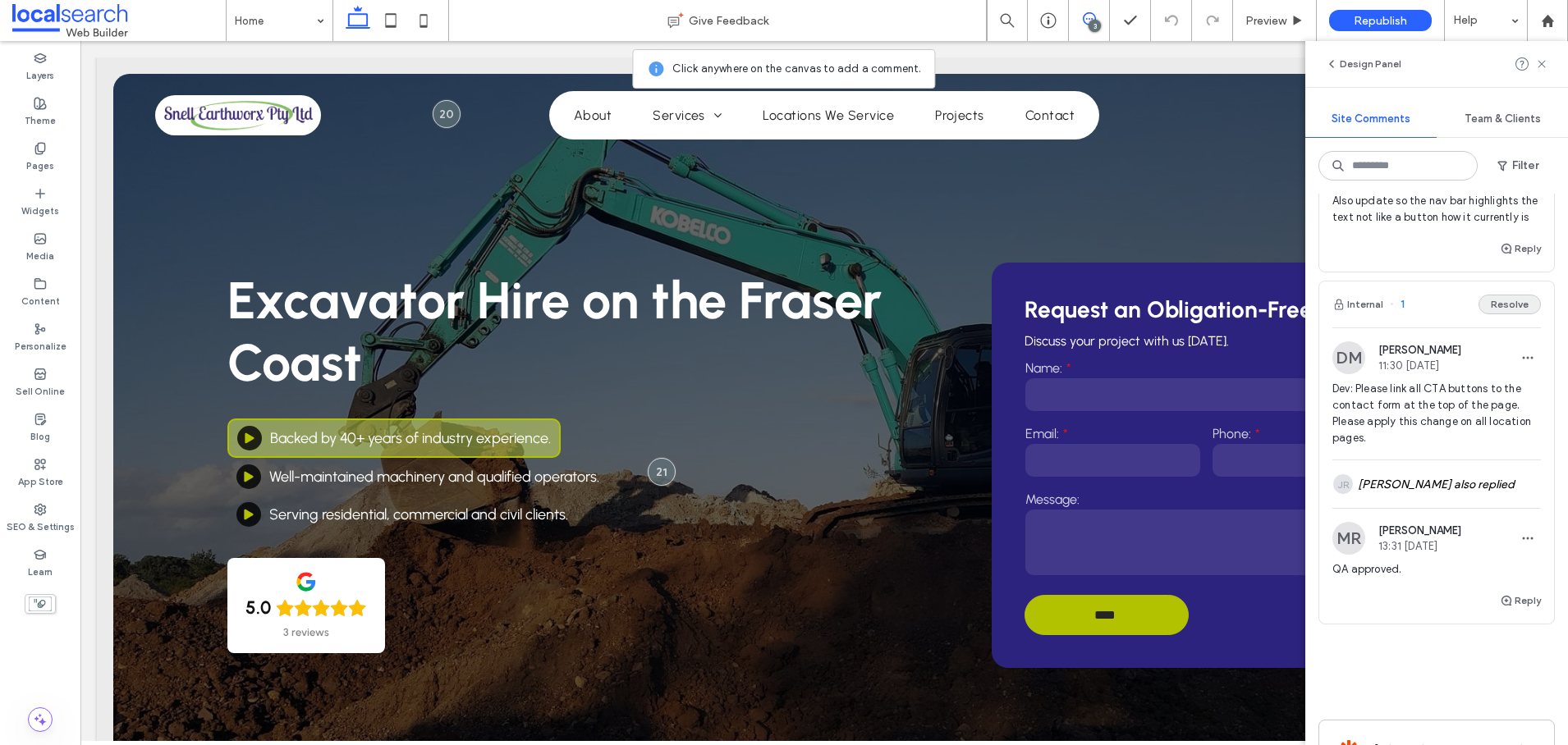
click at [1498, 314] on button "Resolve" at bounding box center [1509, 303] width 63 height 20
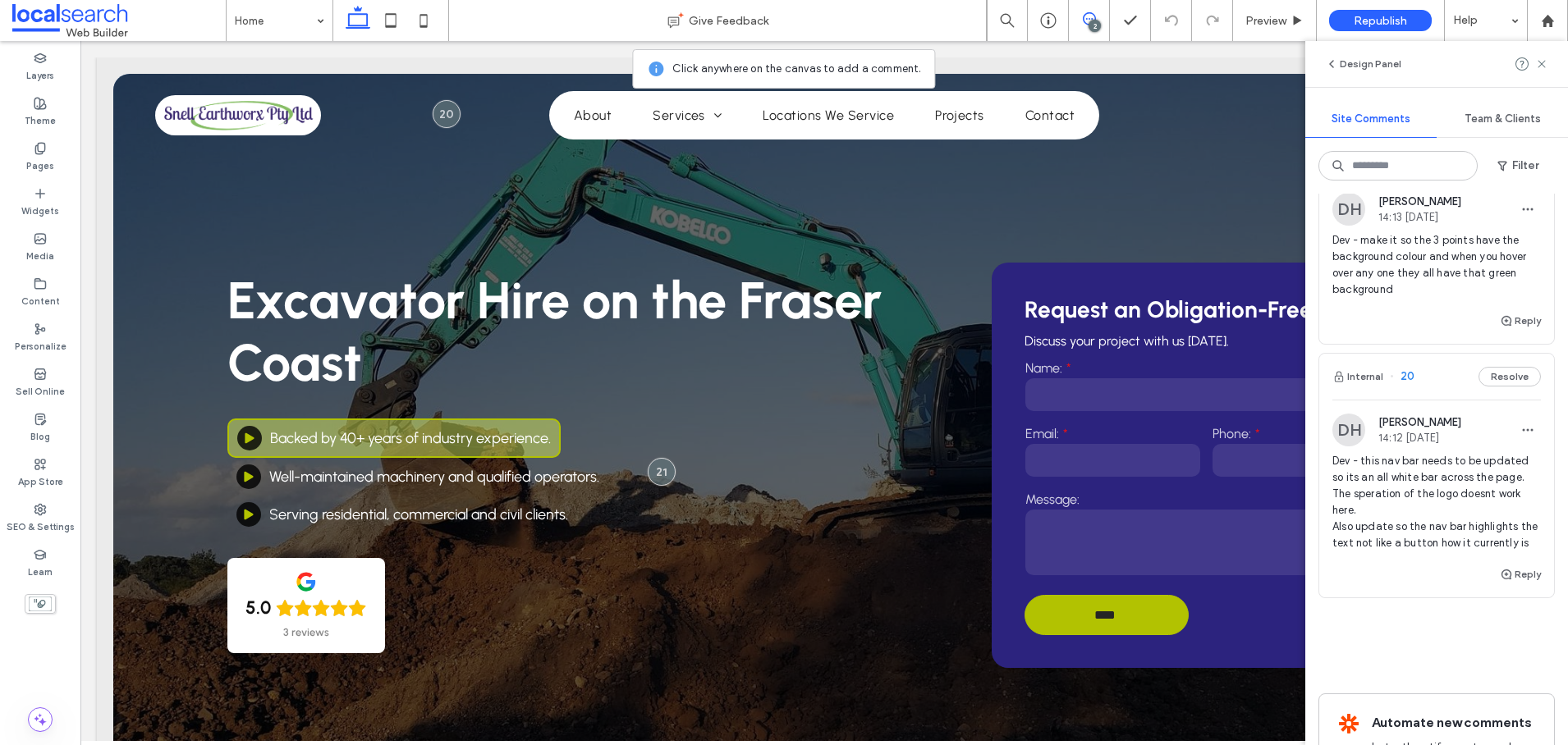
scroll to position [0, 0]
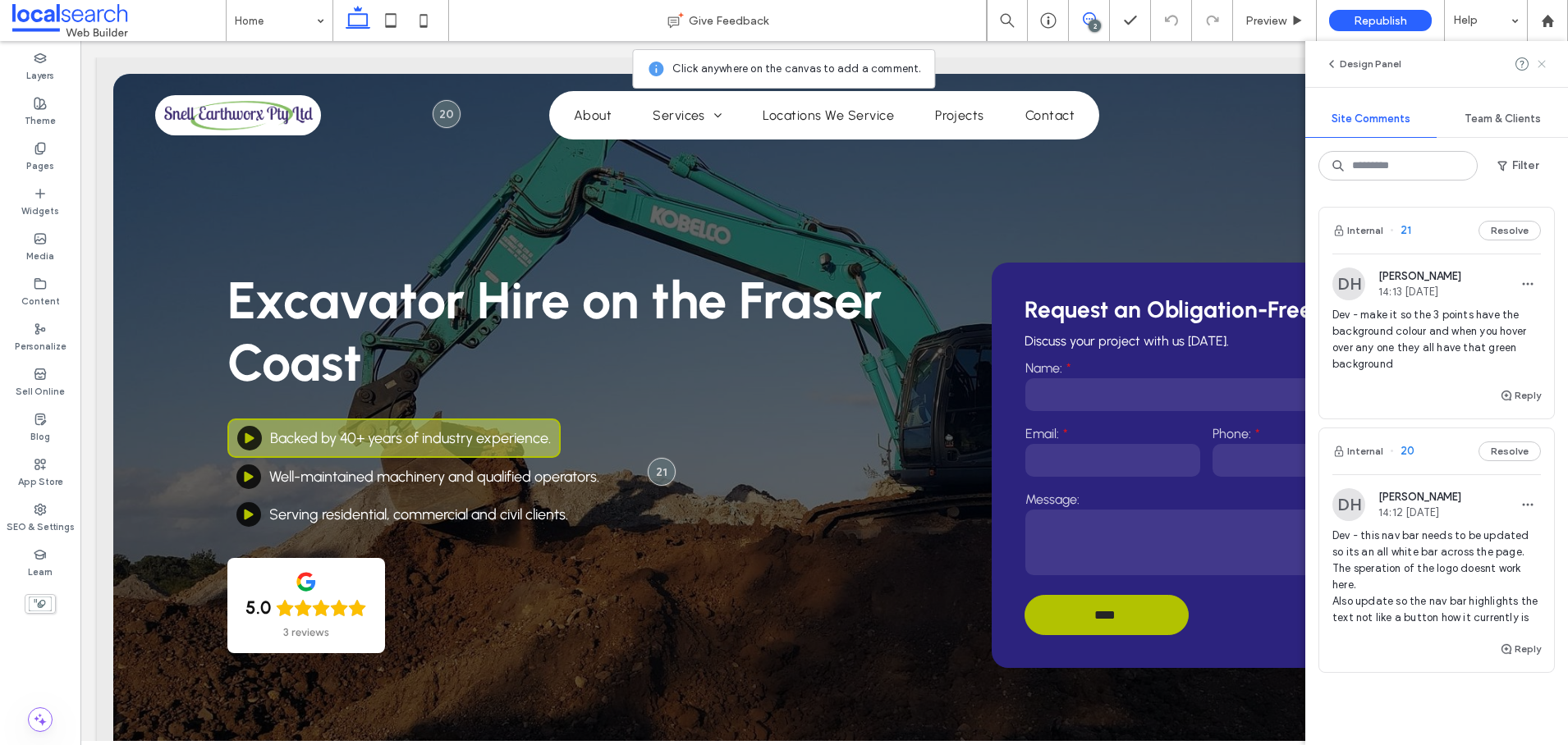
click at [1545, 58] on icon at bounding box center [1541, 63] width 13 height 13
